Goal: Task Accomplishment & Management: Manage account settings

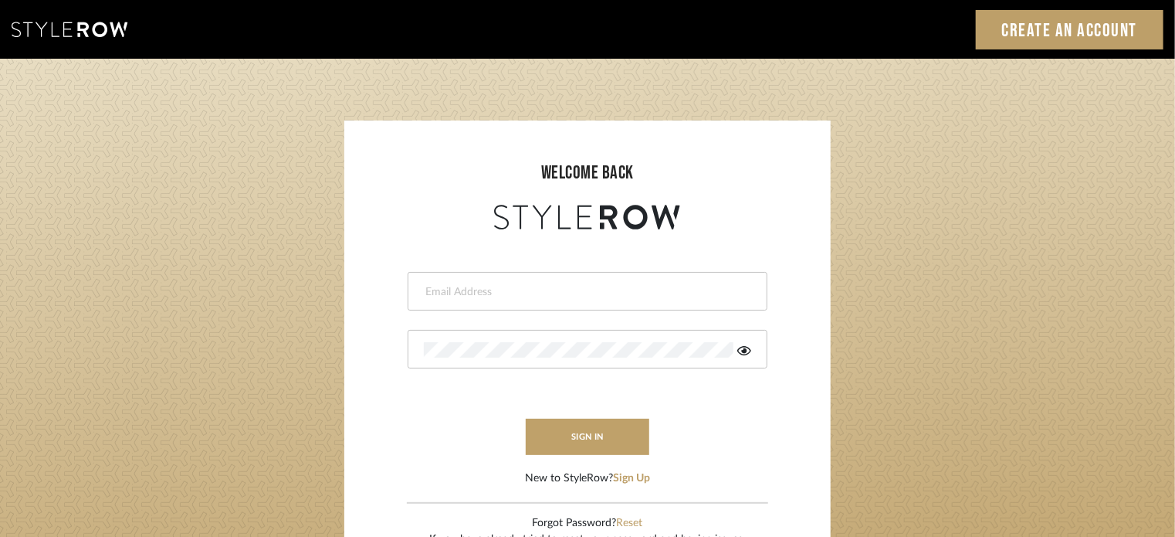
click at [578, 282] on div at bounding box center [588, 291] width 360 height 39
type input "[PERSON_NAME][EMAIL_ADDRESS][DOMAIN_NAME]"
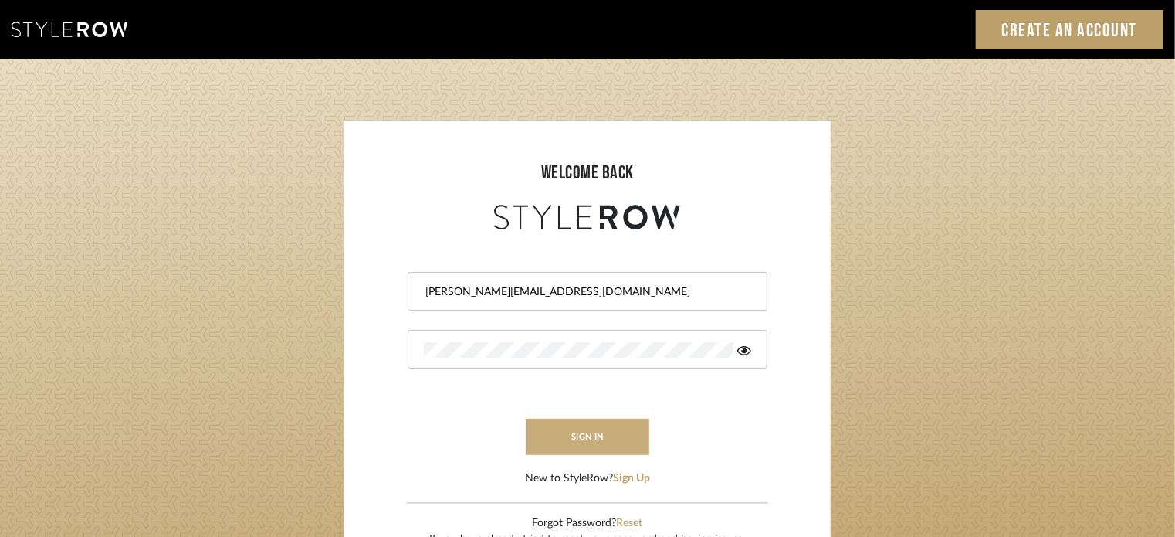
click at [584, 435] on button "sign in" at bounding box center [588, 437] width 124 height 36
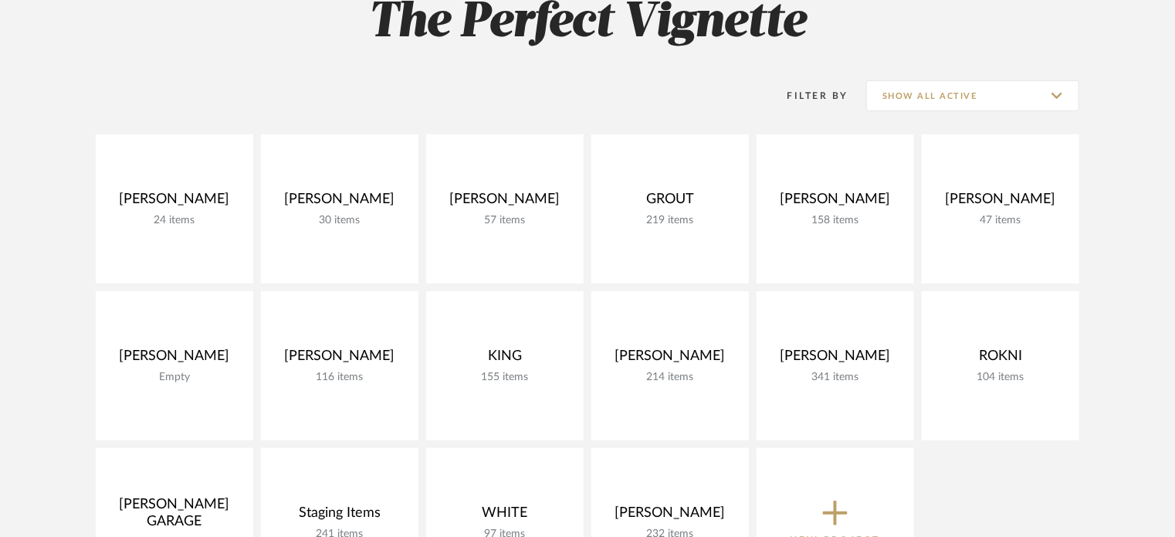
scroll to position [247, 0]
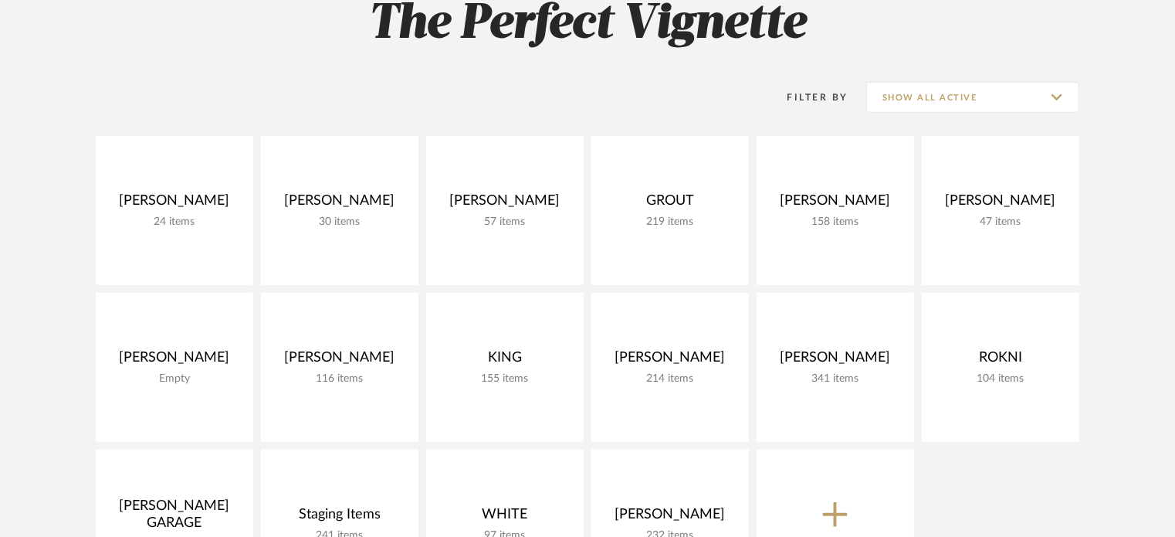
drag, startPoint x: 0, startPoint y: 0, endPoint x: 526, endPoint y: 106, distance: 536.4
click at [526, 106] on div "Filter By Show All Active" at bounding box center [588, 97] width 984 height 39
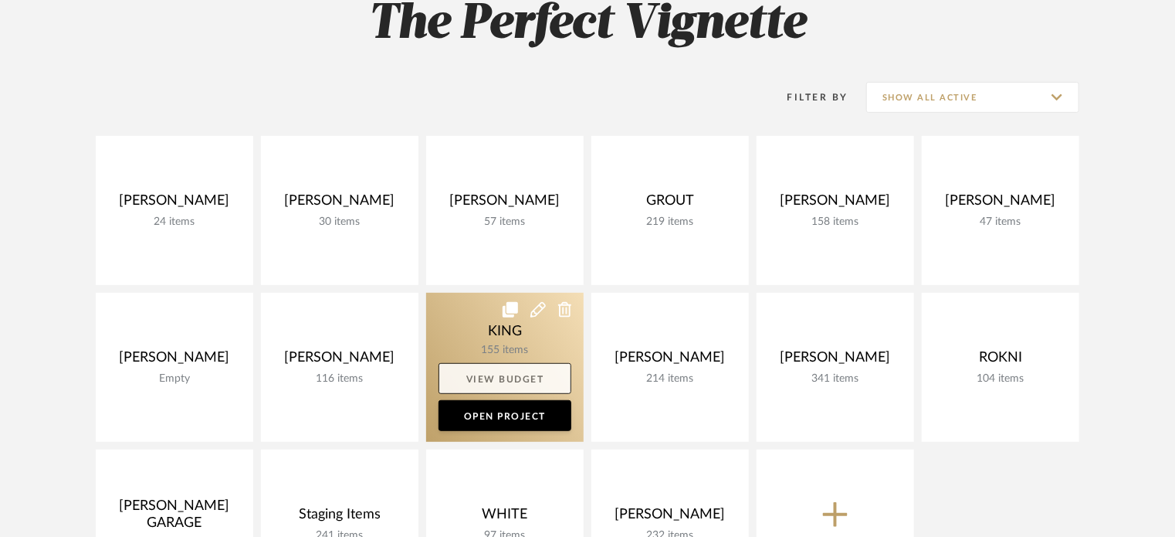
click at [505, 382] on link "View Budget" at bounding box center [505, 378] width 133 height 31
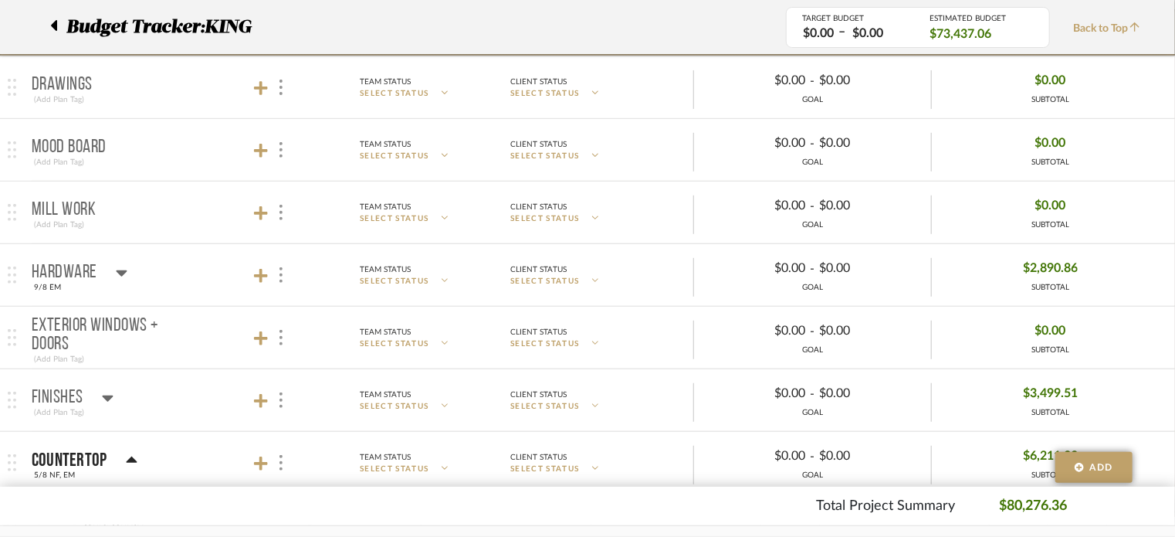
click at [107, 392] on icon at bounding box center [108, 397] width 12 height 19
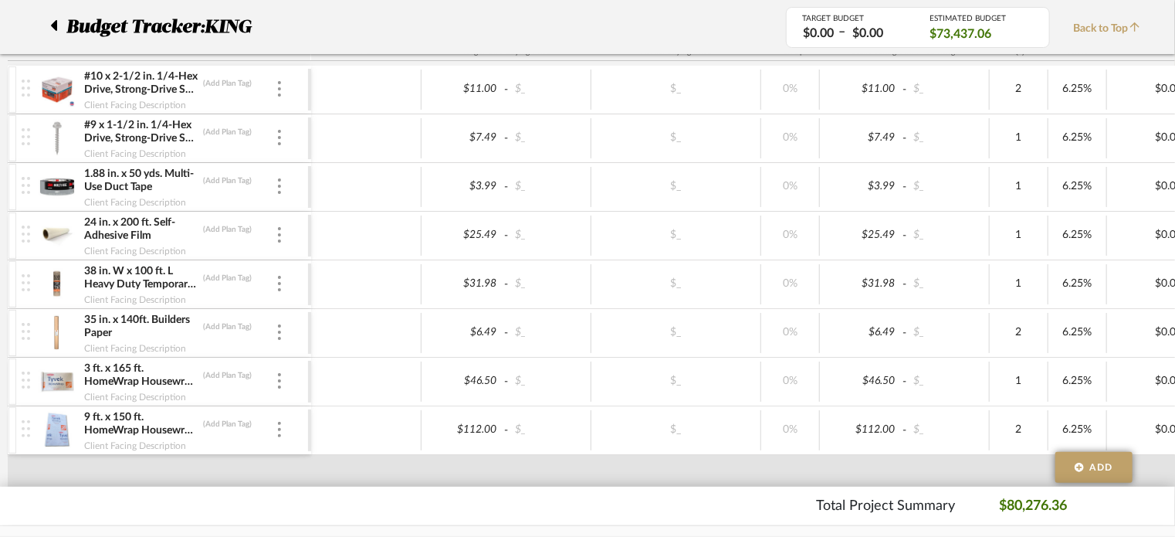
scroll to position [3237, 0]
